Goal: Information Seeking & Learning: Stay updated

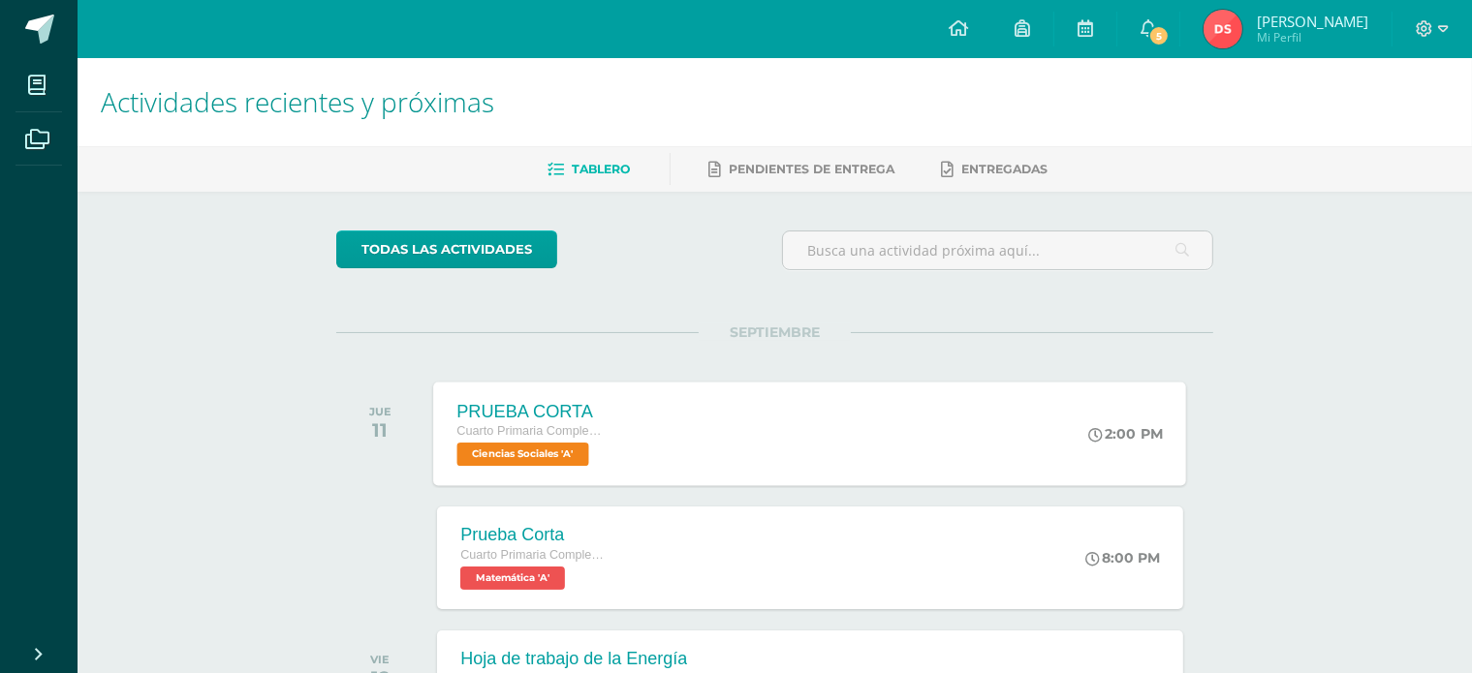
click at [661, 461] on div "PRUEBA CORTA Cuarto Primaria Complementaria Ciencias Sociales 'A' 2:00 PM PRUEB…" at bounding box center [810, 434] width 753 height 104
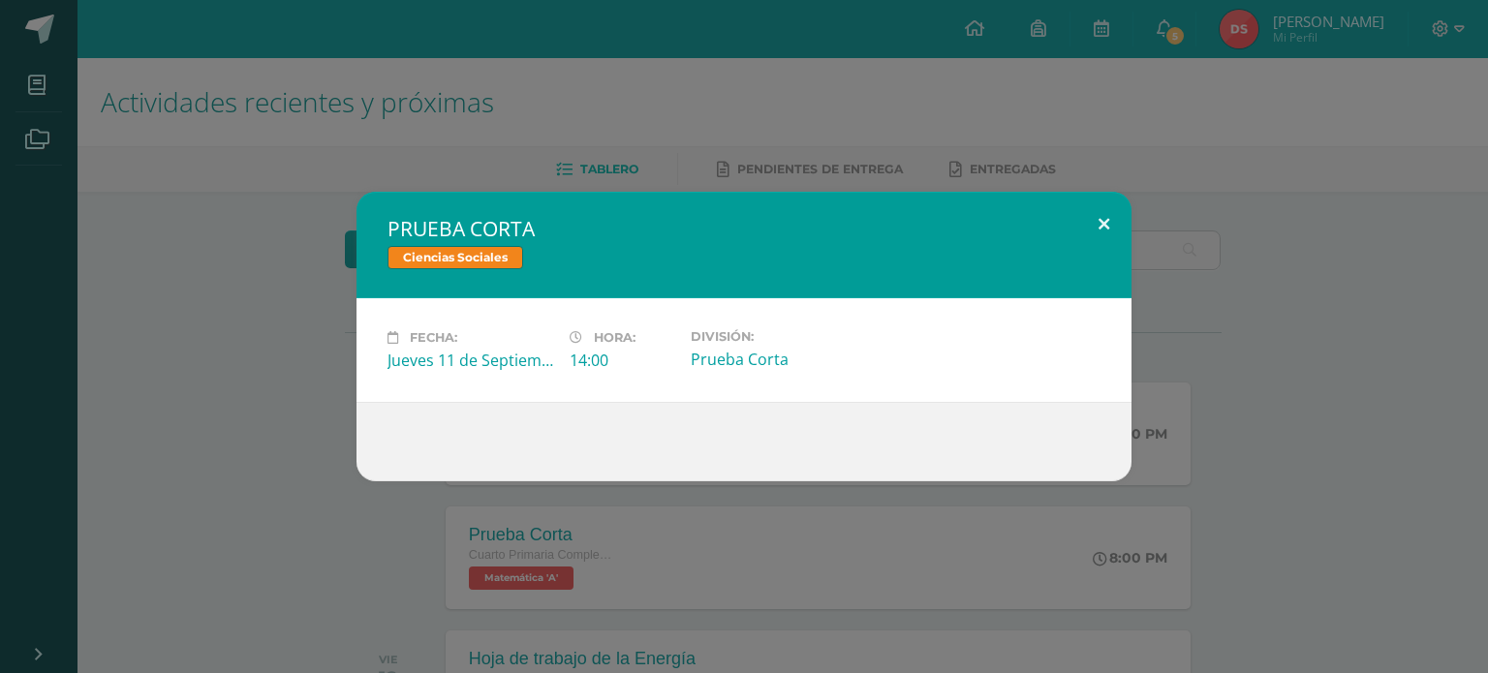
click at [1107, 208] on button at bounding box center [1103, 225] width 55 height 66
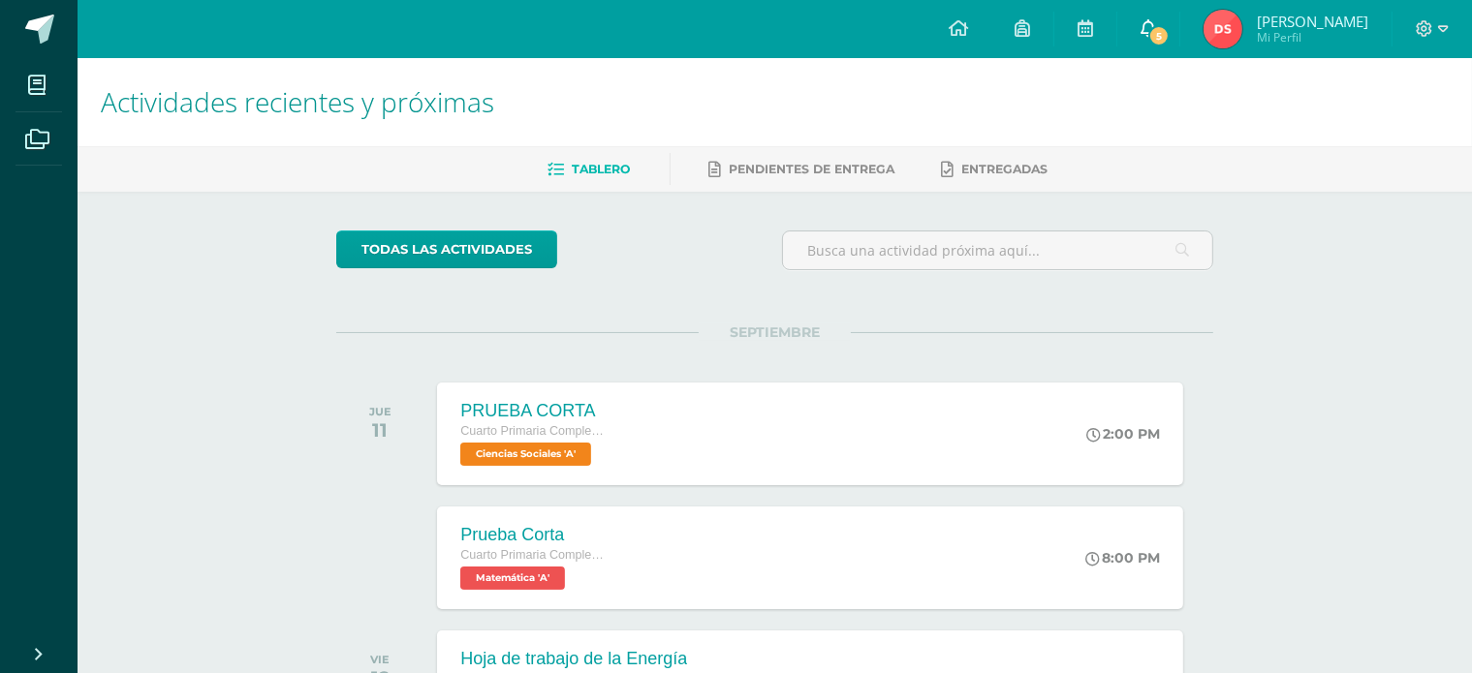
click at [1169, 44] on span "5" at bounding box center [1158, 35] width 21 height 21
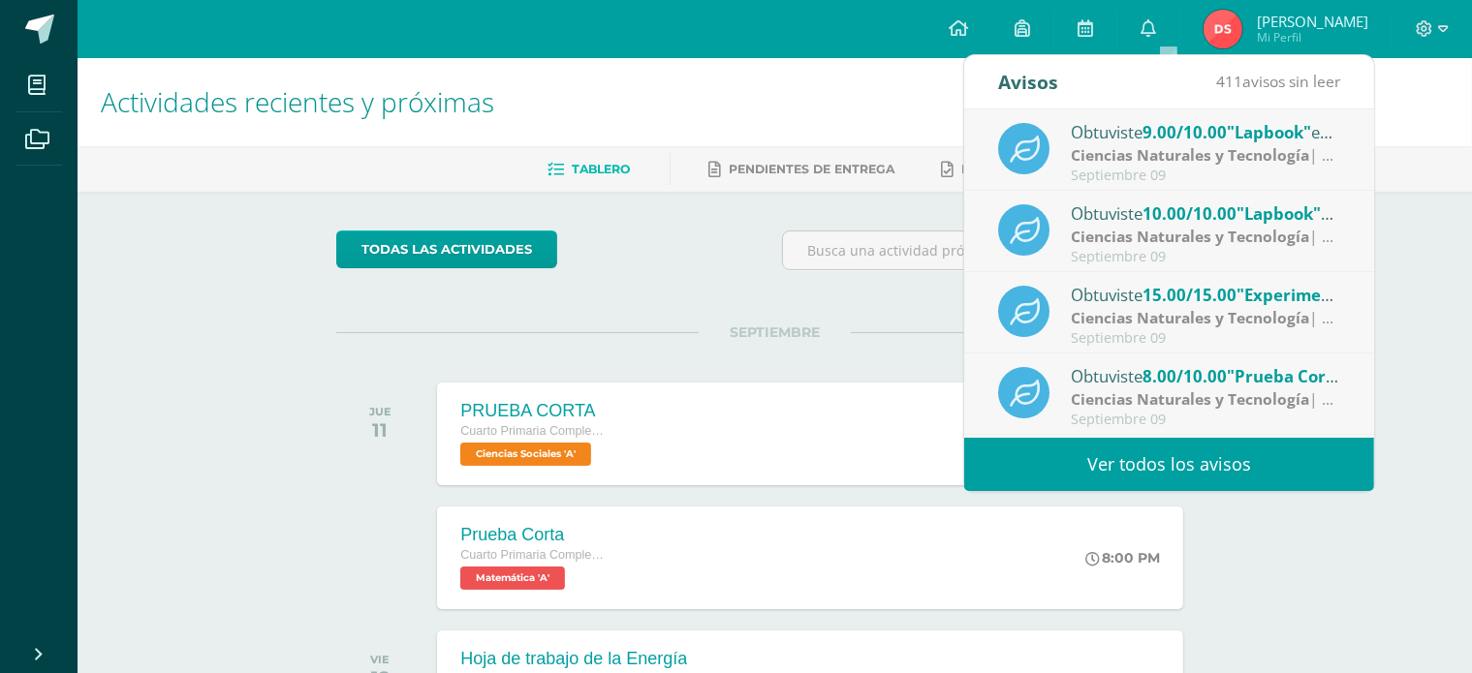
click at [1128, 156] on strong "Ciencias Naturales y Tecnología" at bounding box center [1190, 154] width 238 height 21
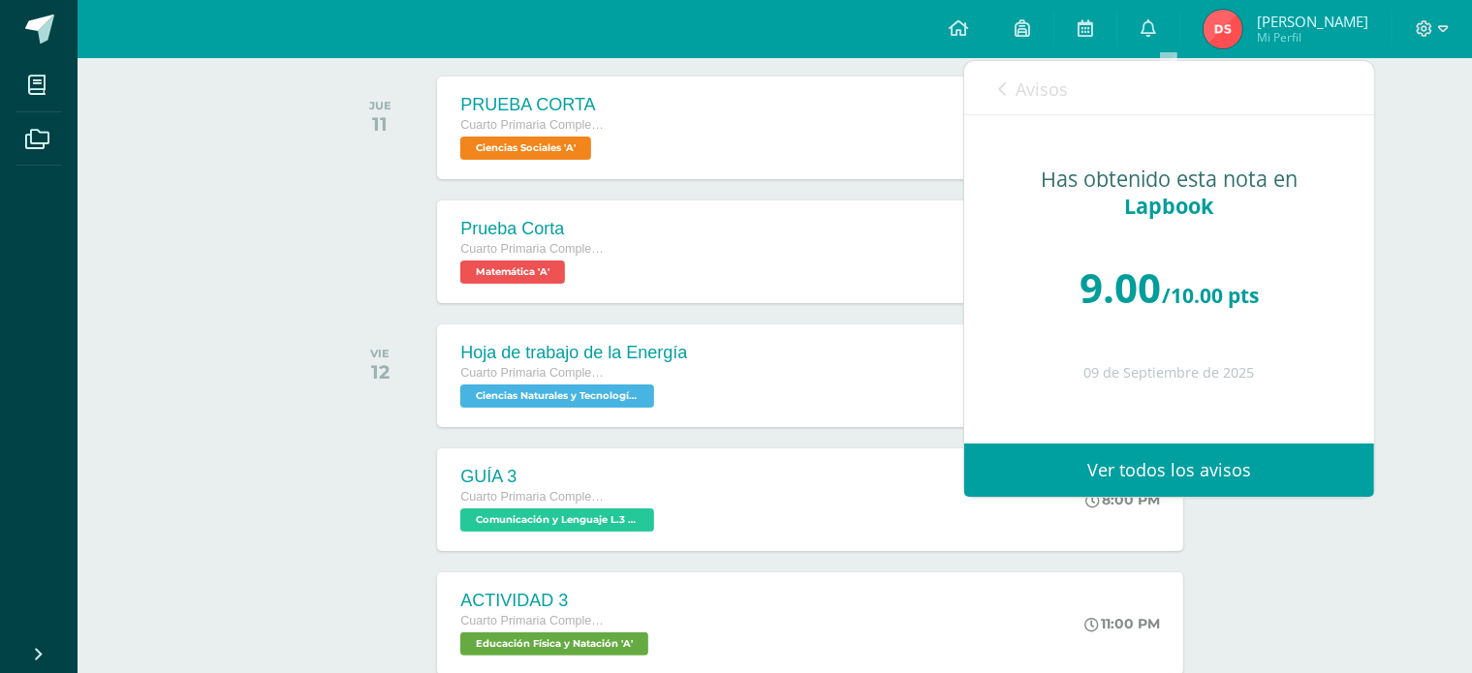
scroll to position [306, 0]
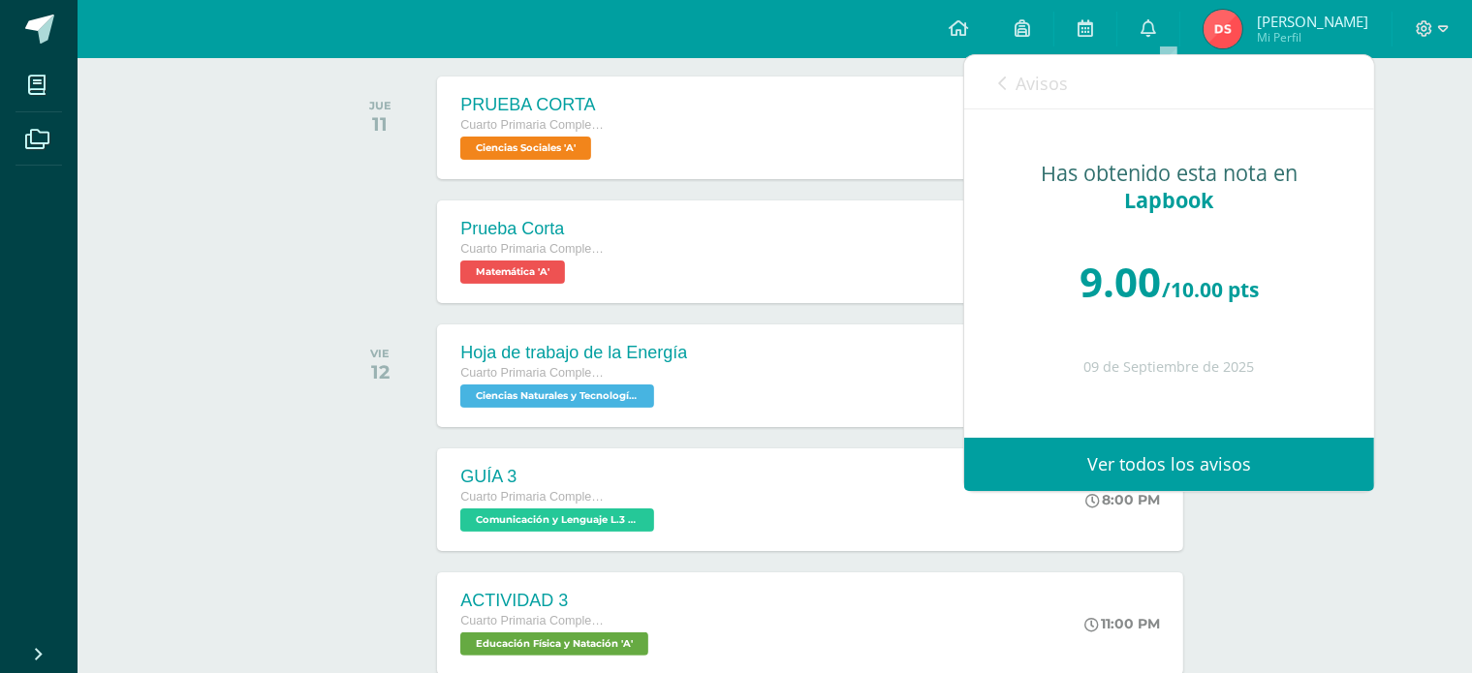
click at [1150, 449] on link "Ver todos los avisos" at bounding box center [1169, 464] width 410 height 53
click at [1147, 463] on link "Ver todos los avisos" at bounding box center [1169, 464] width 410 height 53
click at [994, 85] on div "Avisos 410 avisos sin leer Avisos" at bounding box center [1169, 82] width 410 height 54
click at [1009, 80] on link "Avisos" at bounding box center [1033, 82] width 70 height 55
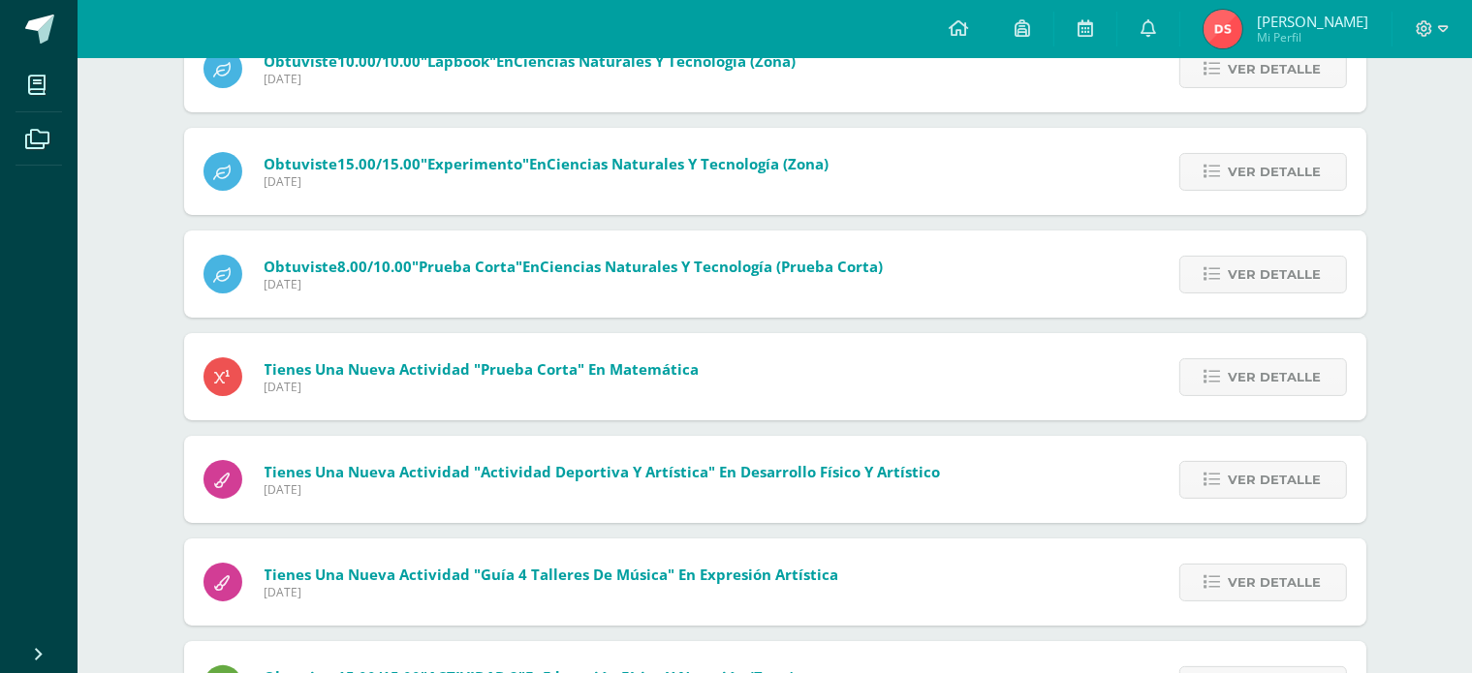
scroll to position [274, 0]
click at [779, 467] on span "Tienes una nueva actividad "Actividad Deportiva y Artística" En Desarrollo Físi…" at bounding box center [603, 470] width 676 height 19
